Goal: Transaction & Acquisition: Book appointment/travel/reservation

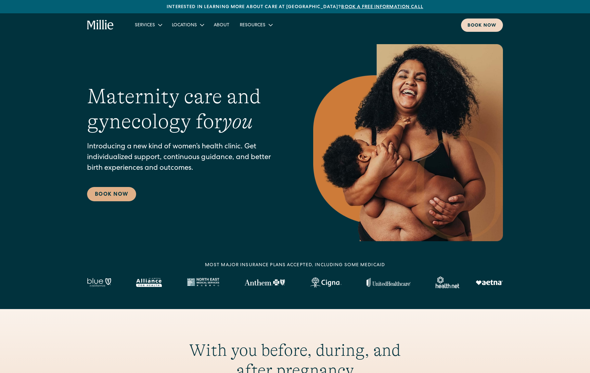
click at [488, 27] on div "Book now" at bounding box center [482, 25] width 29 height 7
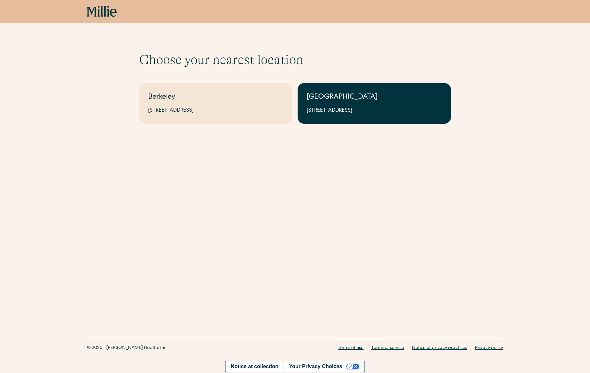
click at [360, 101] on div "South Bay" at bounding box center [374, 97] width 135 height 11
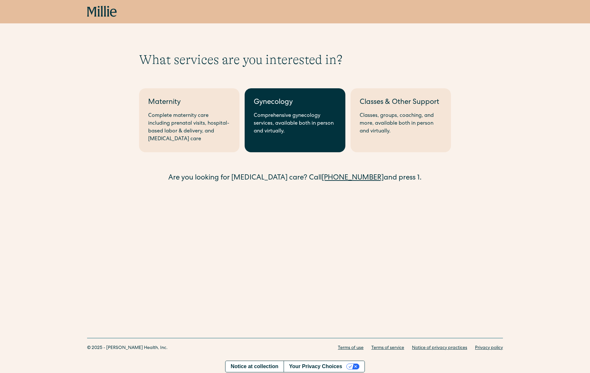
click at [314, 136] on link "Gynecology Comprehensive gynecology services, available both in person and virt…" at bounding box center [295, 120] width 100 height 64
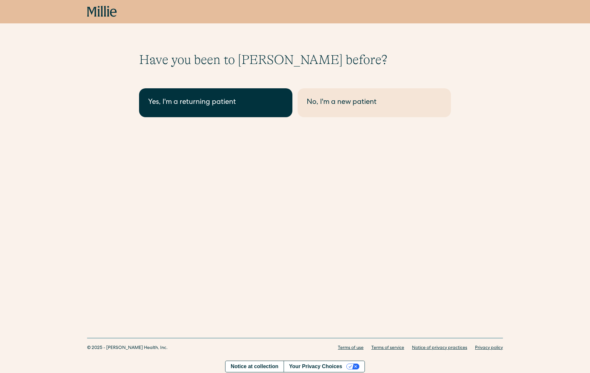
click at [187, 110] on link "Yes, I'm a returning patient" at bounding box center [215, 102] width 153 height 29
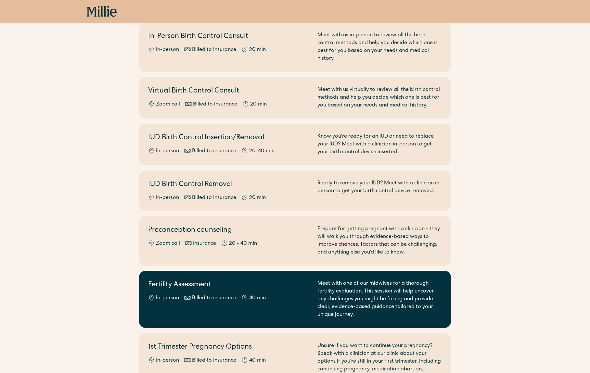
scroll to position [250, 0]
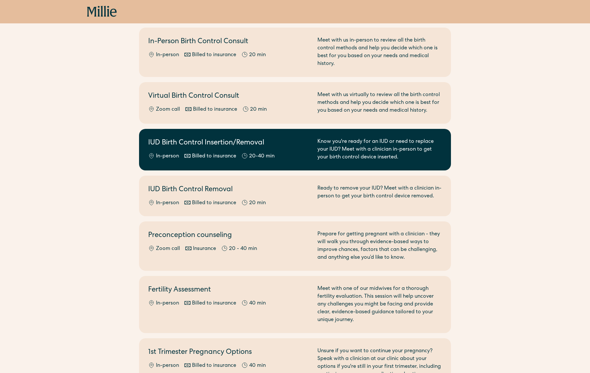
click at [283, 142] on div "IUD Birth Control Insertion/Removal In-person Billed to insurance 20-40 min" at bounding box center [228, 149] width 161 height 23
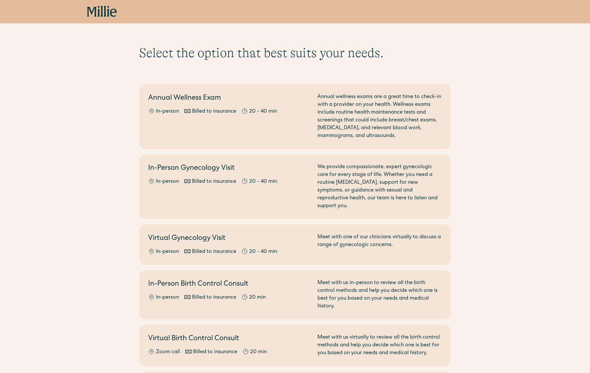
scroll to position [0, 0]
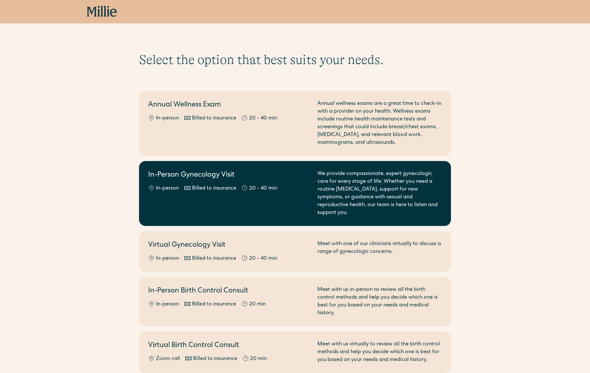
click at [291, 194] on div "In-Person Gynecology Visit In-person Billed to insurance 20 - 40 min" at bounding box center [228, 193] width 161 height 47
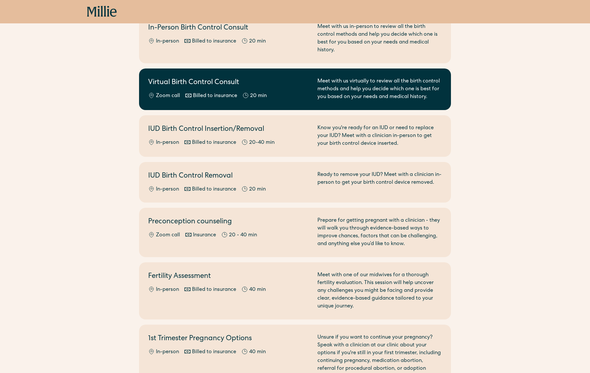
scroll to position [272, 0]
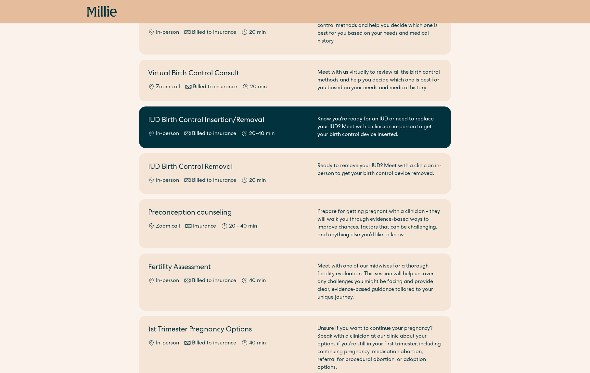
click at [284, 121] on div "IUD Birth Control Insertion/Removal In-person Billed to insurance 20-40 min" at bounding box center [228, 127] width 161 height 23
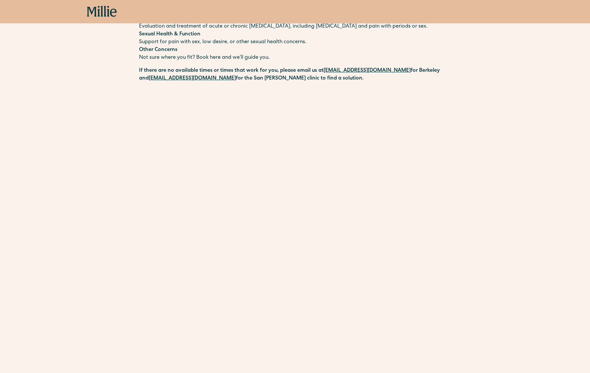
scroll to position [186, 0]
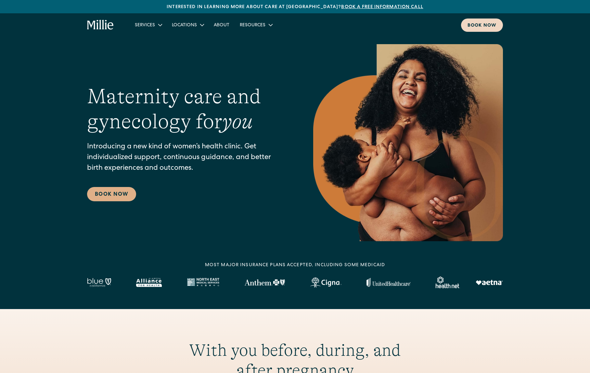
click at [483, 26] on div "Book now" at bounding box center [482, 25] width 29 height 7
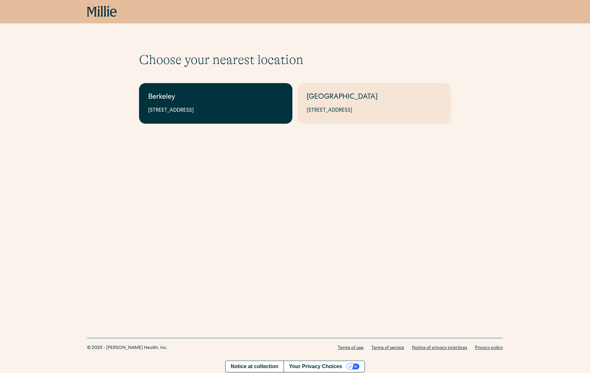
click at [225, 108] on div "[STREET_ADDRESS]" at bounding box center [215, 111] width 135 height 8
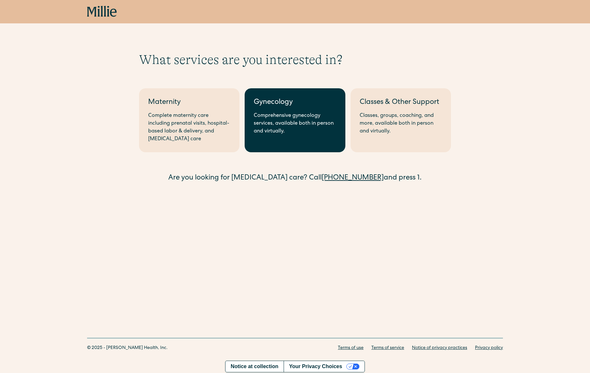
click at [281, 107] on div "Gynecology" at bounding box center [295, 102] width 82 height 11
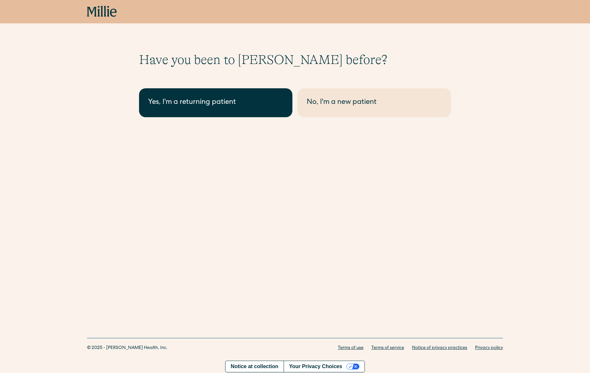
click at [236, 93] on link "Yes, I'm a returning patient" at bounding box center [215, 102] width 153 height 29
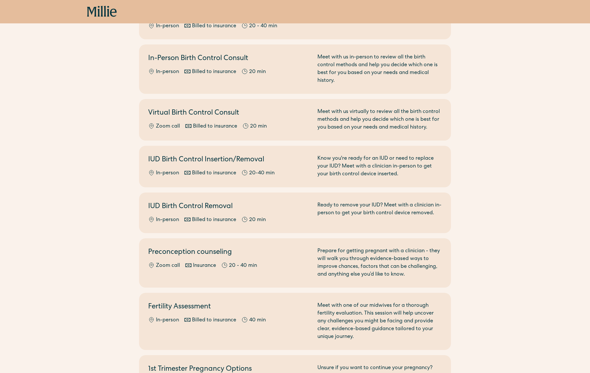
scroll to position [236, 0]
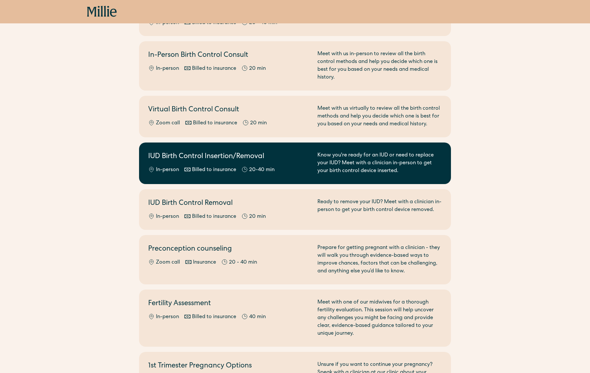
click at [295, 152] on h2 "IUD Birth Control Insertion/Removal" at bounding box center [228, 157] width 161 height 11
